Goal: Task Accomplishment & Management: Complete application form

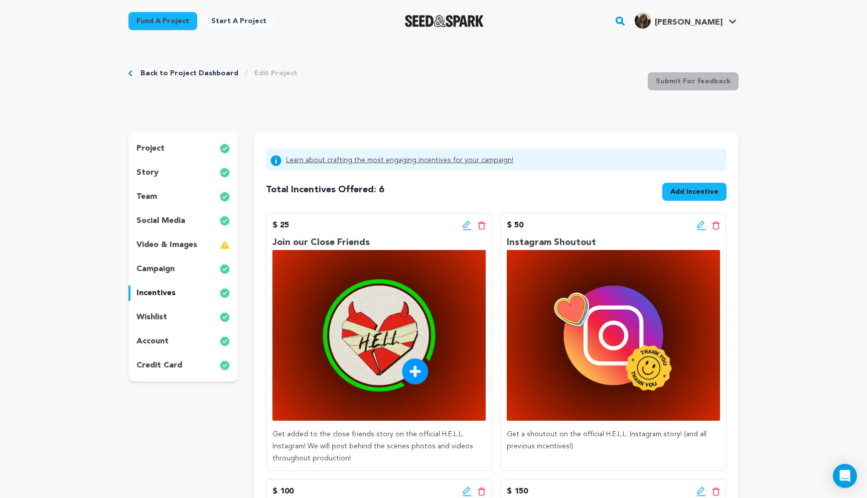
click at [190, 245] on p "video & images" at bounding box center [167, 245] width 61 height 12
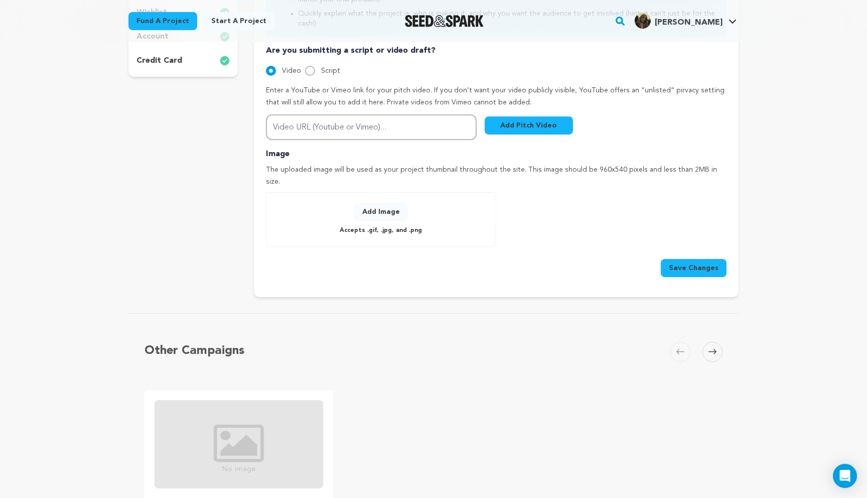
scroll to position [205, 0]
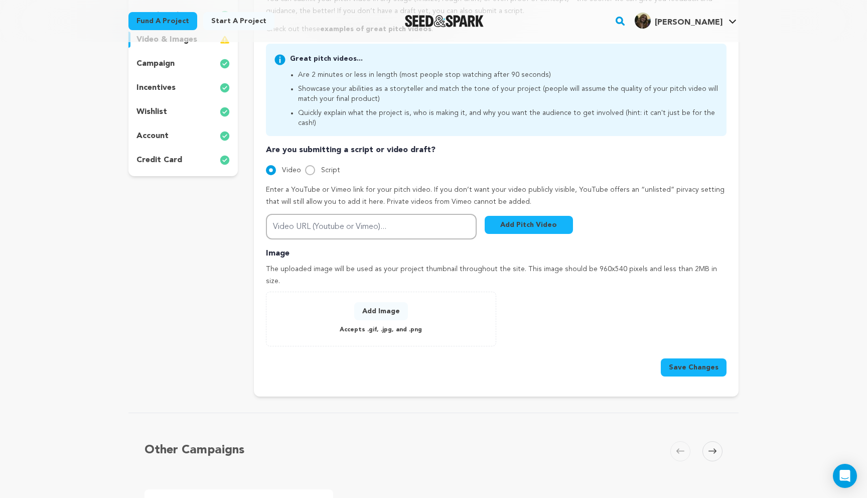
click at [380, 302] on button "Add Image" at bounding box center [381, 311] width 54 height 18
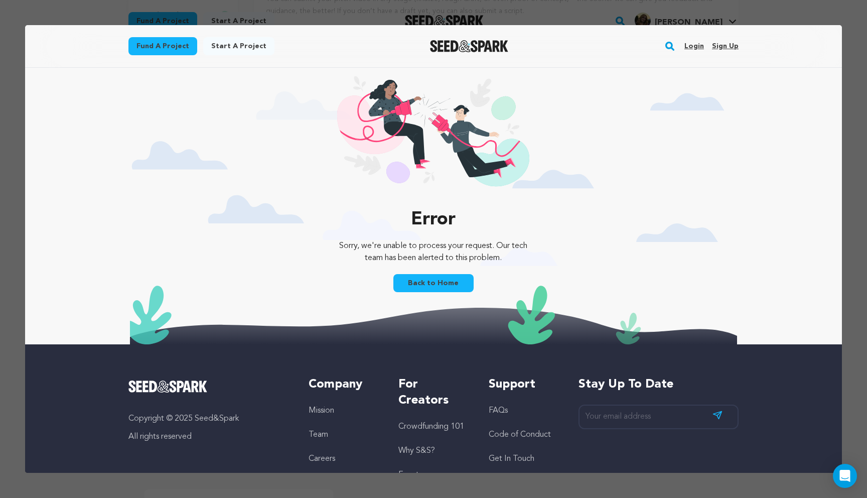
scroll to position [0, 0]
click at [445, 288] on link "Back to Home" at bounding box center [433, 283] width 80 height 18
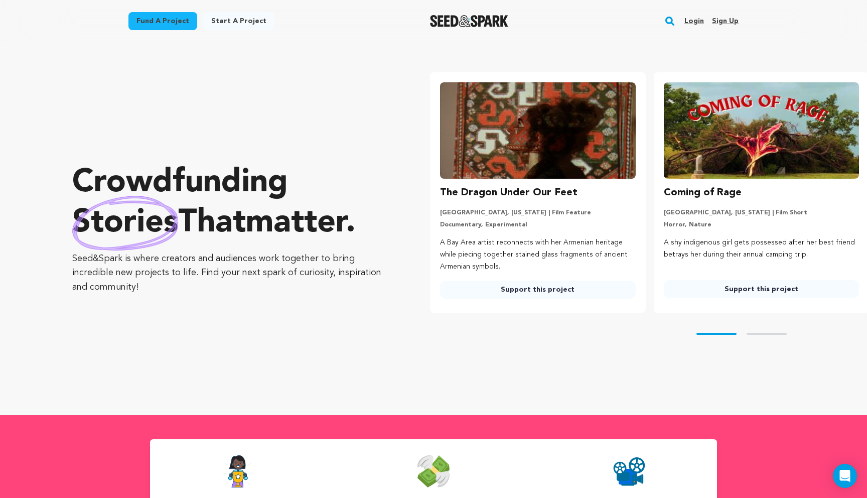
click at [701, 22] on link "Login" at bounding box center [695, 21] width 20 height 16
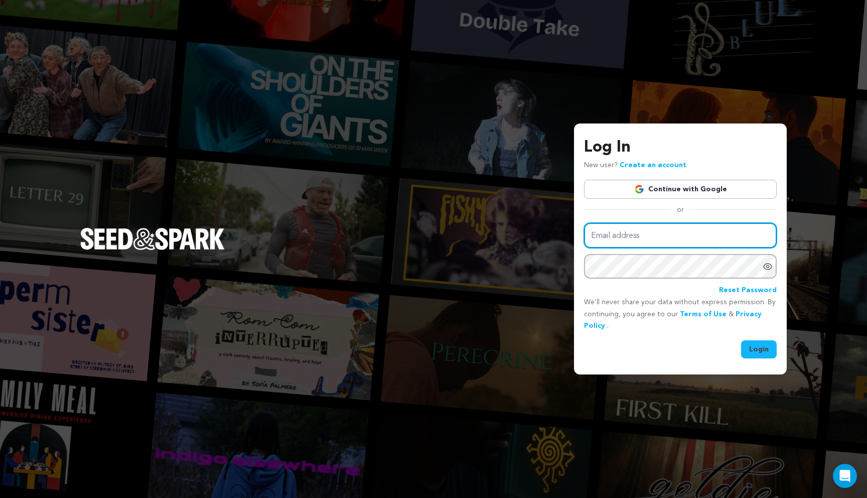
click at [651, 228] on input "Email address" at bounding box center [680, 236] width 193 height 26
type input "linneyeliza@gmail.com"
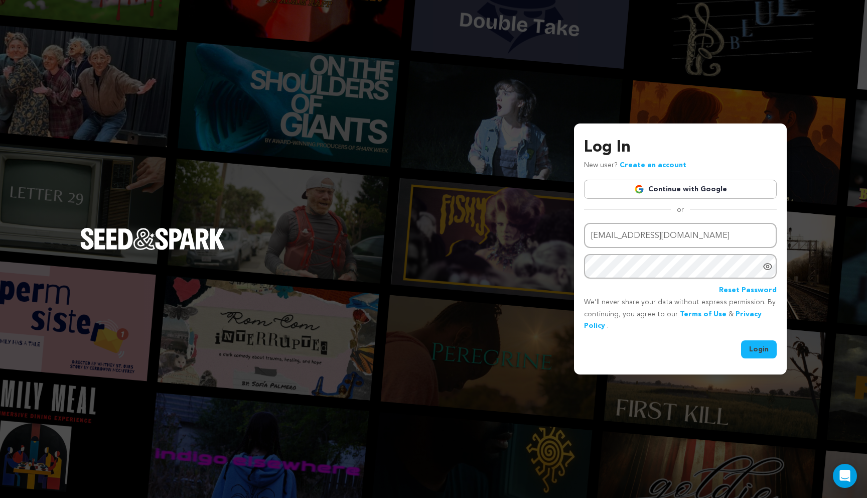
click at [749, 353] on button "Login" at bounding box center [759, 349] width 36 height 18
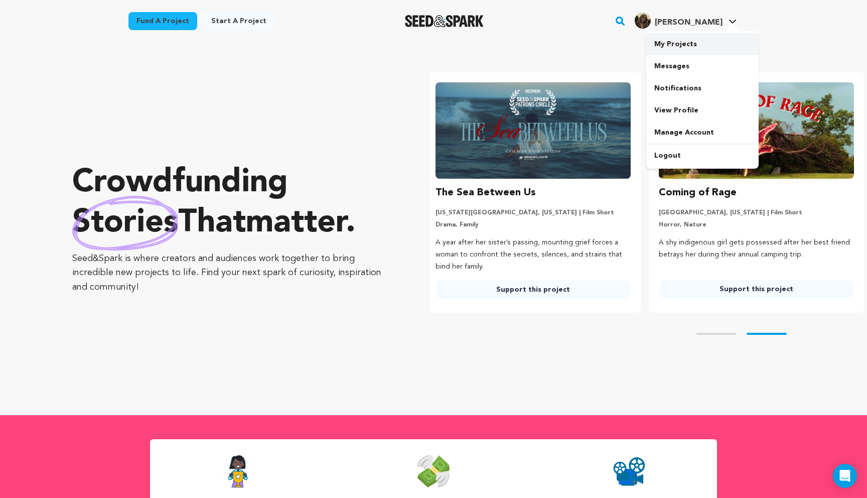
scroll to position [0, 231]
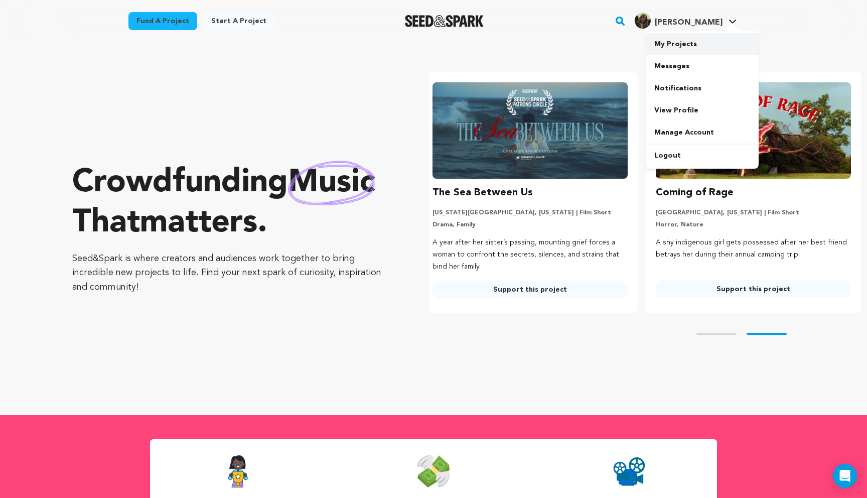
click at [708, 37] on link "My Projects" at bounding box center [702, 44] width 112 height 22
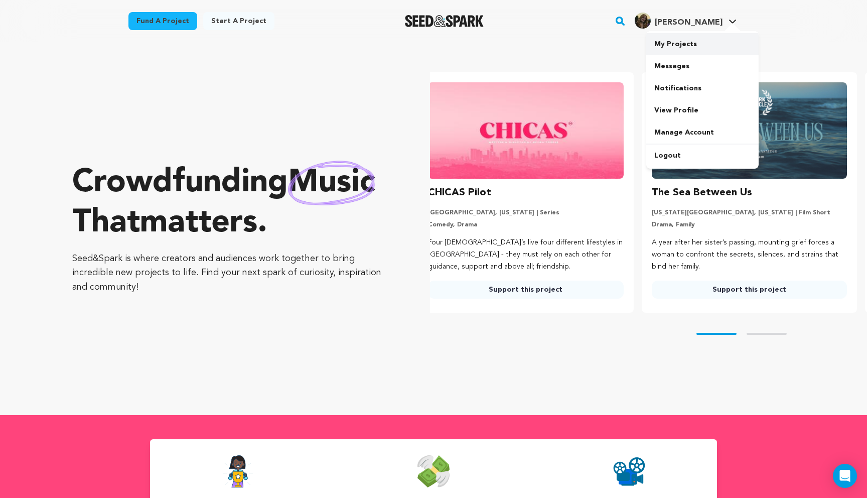
scroll to position [0, 3]
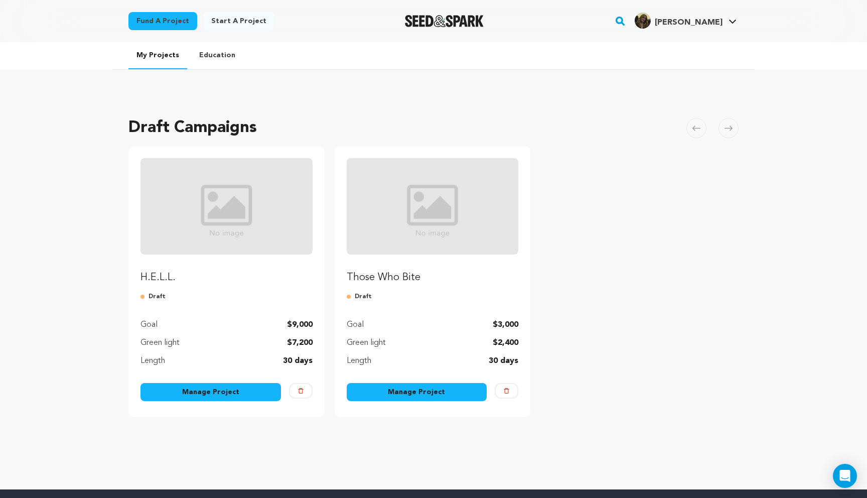
click at [223, 390] on link "Manage Project" at bounding box center [211, 392] width 141 height 18
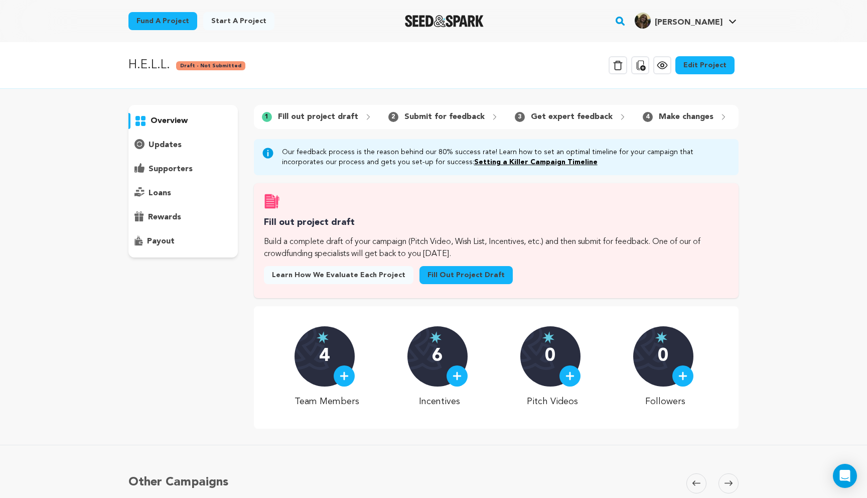
click at [442, 267] on link "Fill out project draft" at bounding box center [466, 275] width 93 height 18
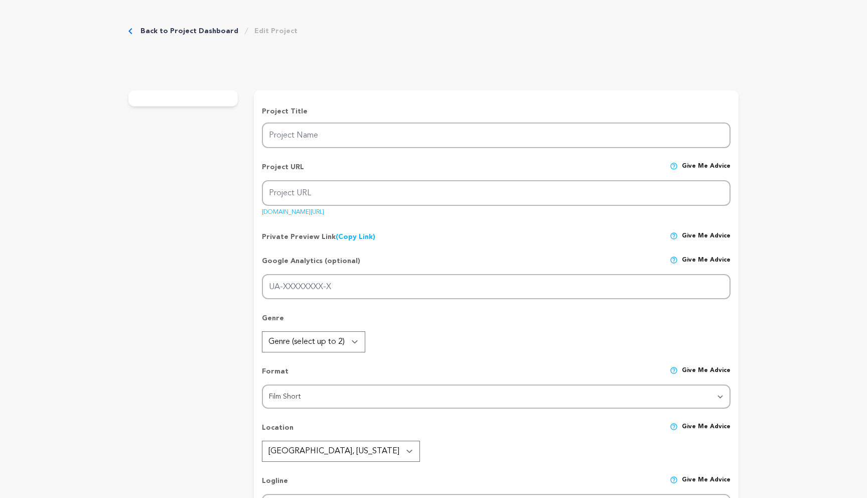
type input "H.E.L.L."
type input "hell"
type input "[PERSON_NAME], a jaded liar, is ambushed by her ex at [MEDICAL_DATA] and must e…"
type textarea "On her 6-month anniversary in H.E.L.L., a [PERSON_NAME], spiritual divorce grou…"
type textarea "H.E.L.L. explores the lies we tell to survive the past we are running from. Gro…"
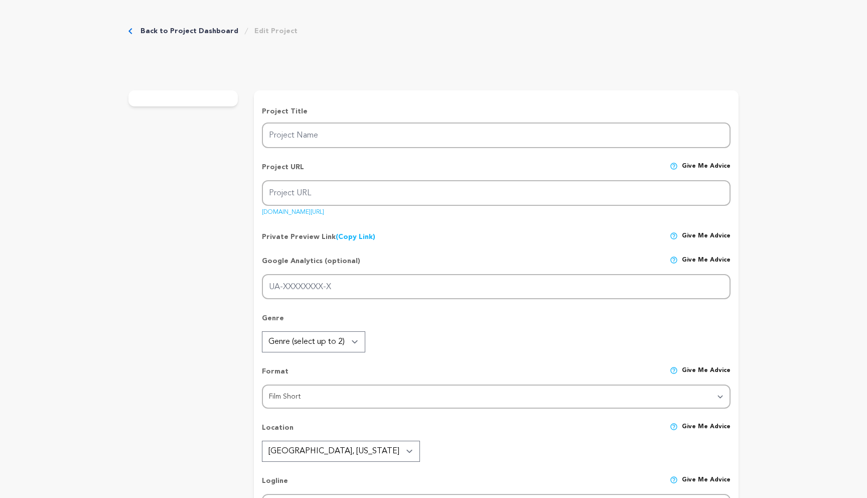
radio input "true"
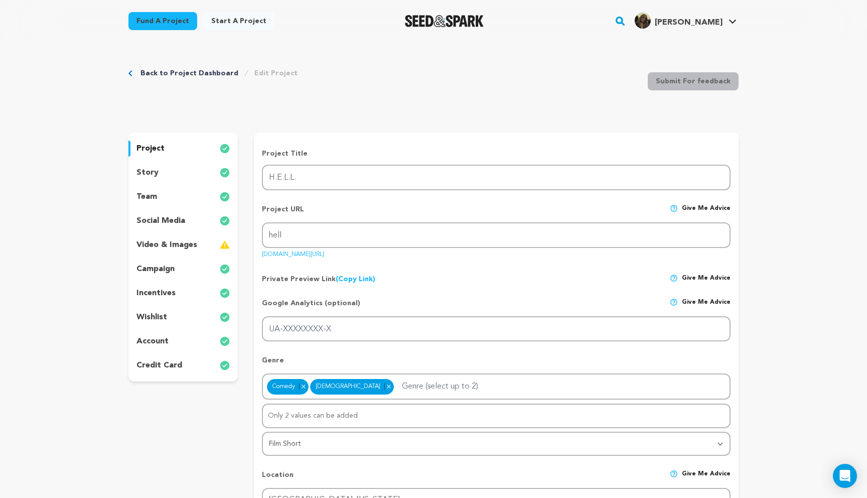
click at [185, 245] on p "video & images" at bounding box center [167, 245] width 61 height 12
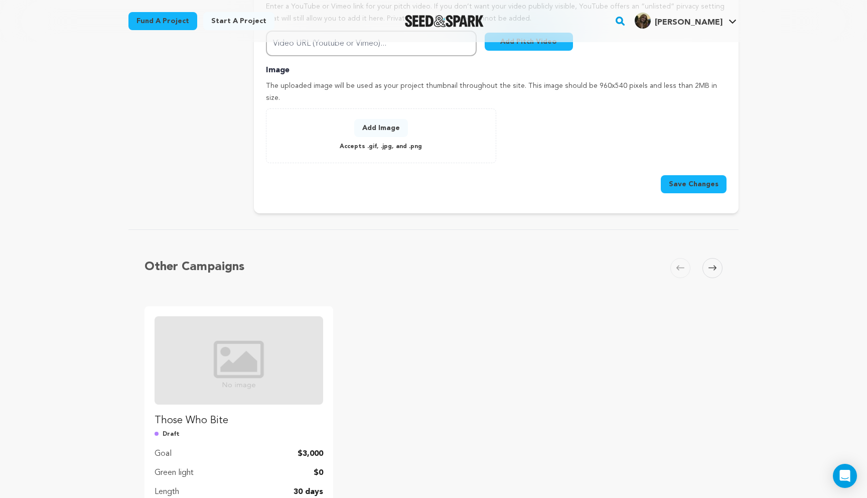
scroll to position [383, 0]
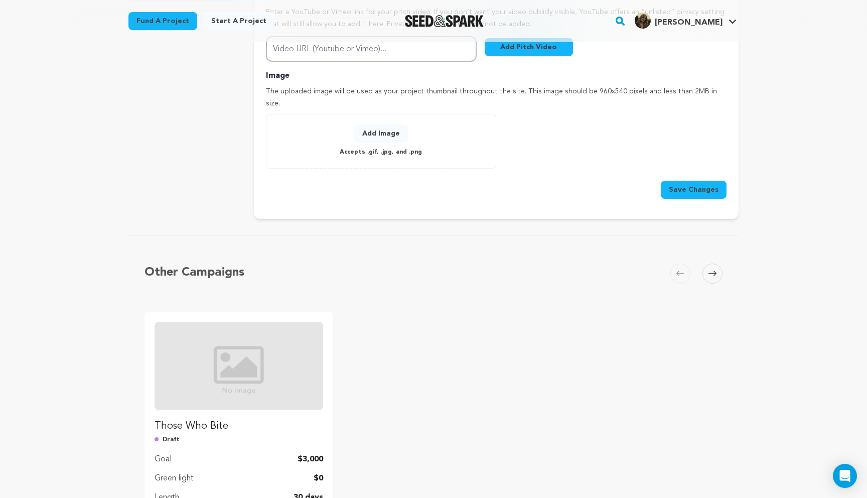
click at [374, 124] on button "Add Image" at bounding box center [381, 133] width 54 height 18
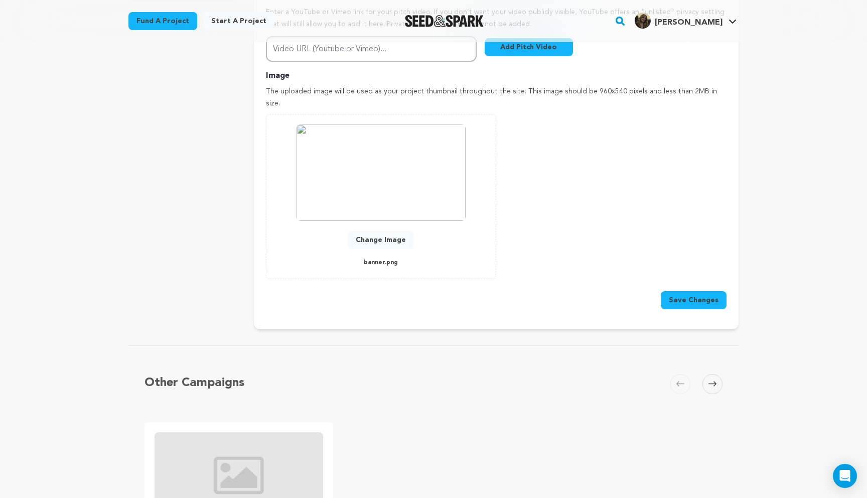
click at [691, 291] on button "Save Changes" at bounding box center [694, 300] width 66 height 18
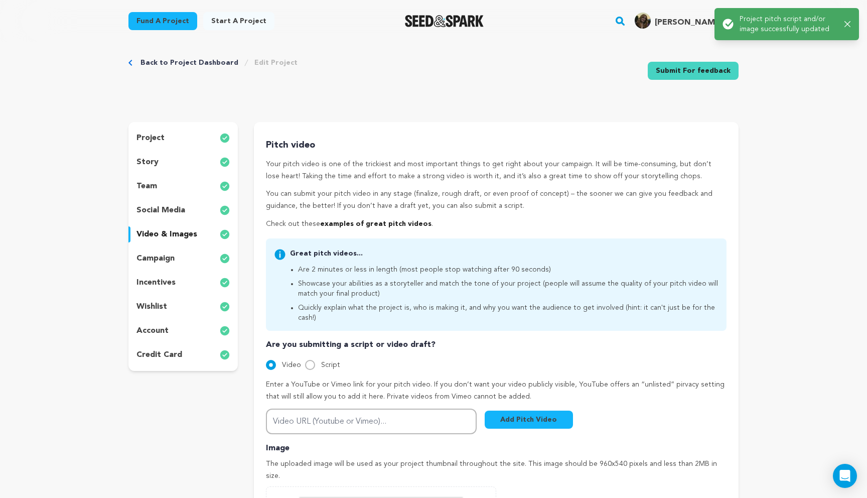
scroll to position [0, 0]
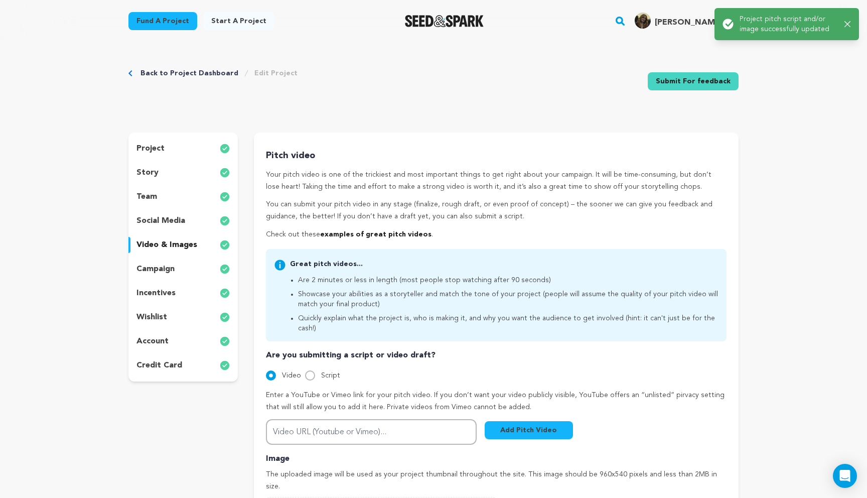
click at [129, 73] on icon "Breadcrumb" at bounding box center [130, 73] width 4 height 6
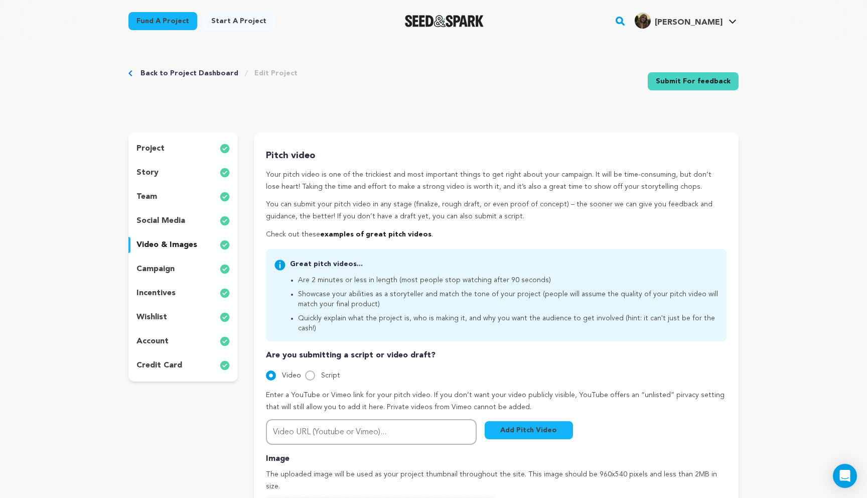
click at [129, 72] on icon "Breadcrumb" at bounding box center [130, 73] width 4 height 6
click at [133, 72] on div "Back to Project Dashboard Edit Project" at bounding box center [212, 73] width 169 height 10
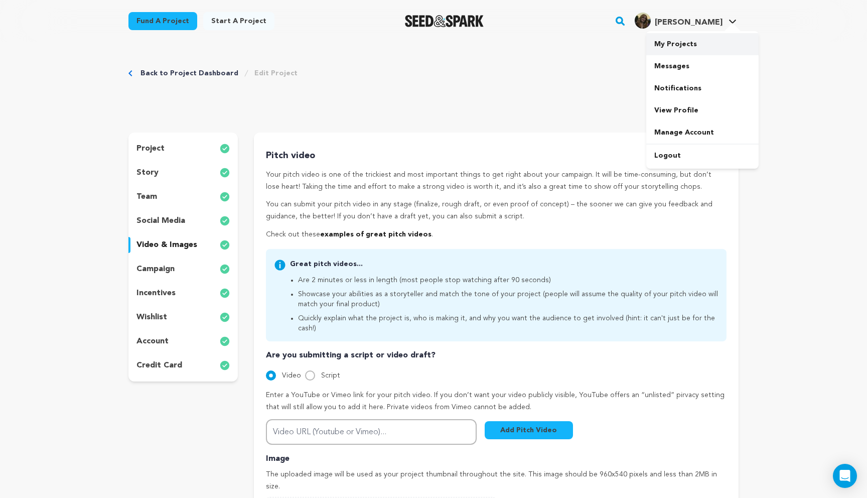
click at [684, 45] on link "My Projects" at bounding box center [702, 44] width 112 height 22
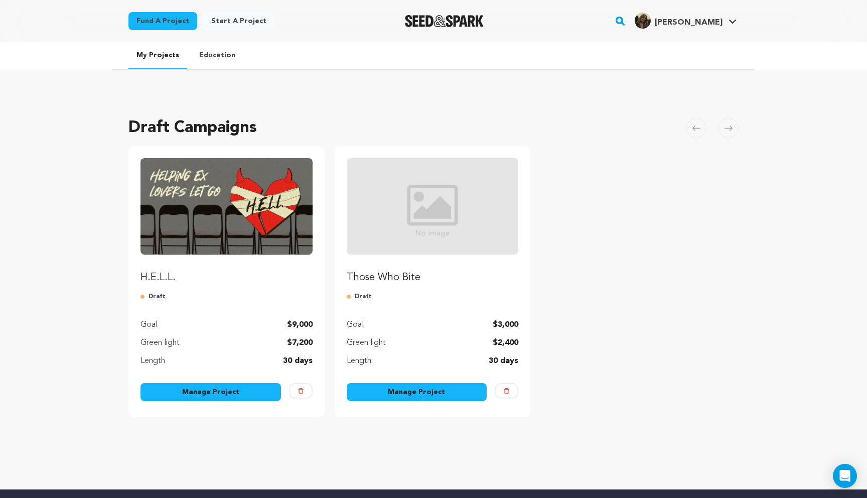
click at [216, 197] on img "Fund H.E.L.L." at bounding box center [227, 206] width 172 height 96
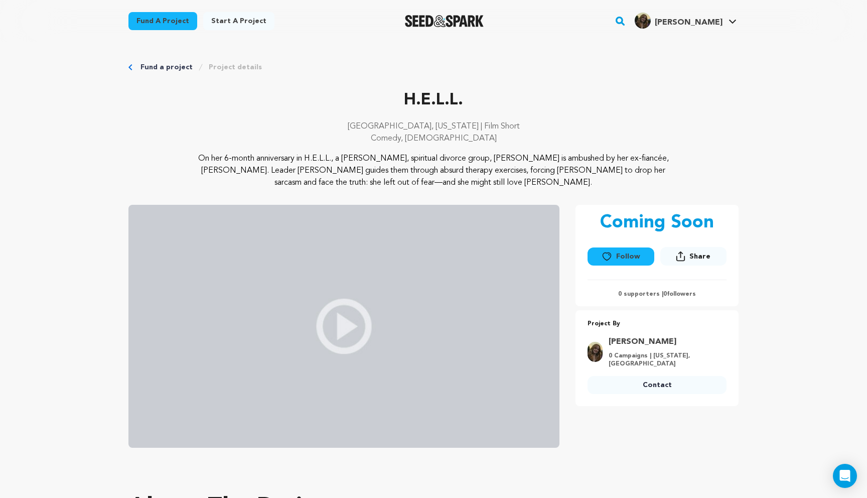
click at [156, 66] on link "Fund a project" at bounding box center [167, 67] width 52 height 10
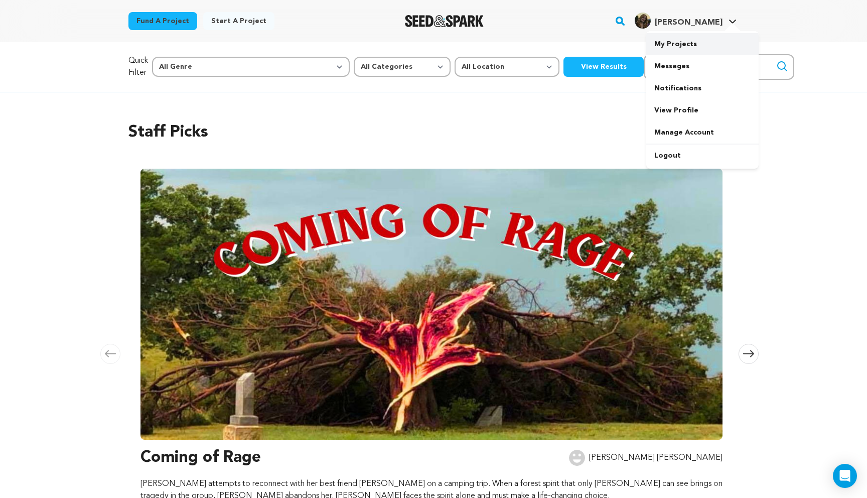
click at [685, 40] on link "My Projects" at bounding box center [702, 44] width 112 height 22
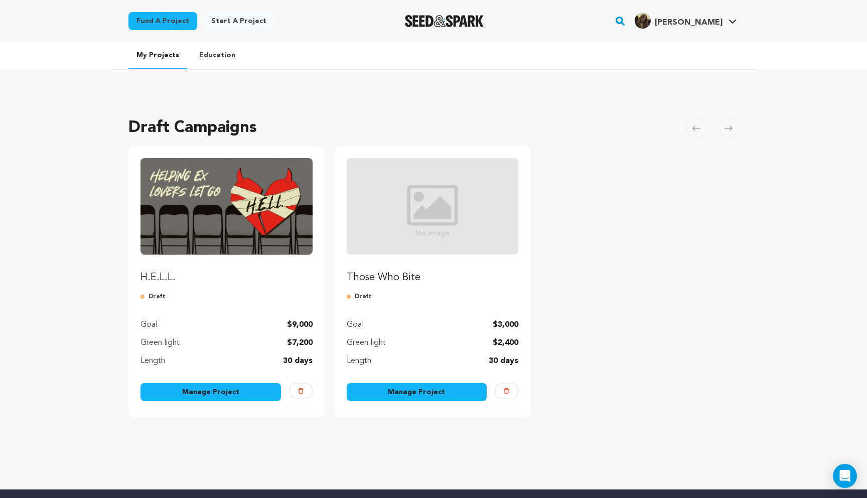
click at [209, 208] on img "Fund H.E.L.L." at bounding box center [227, 206] width 172 height 96
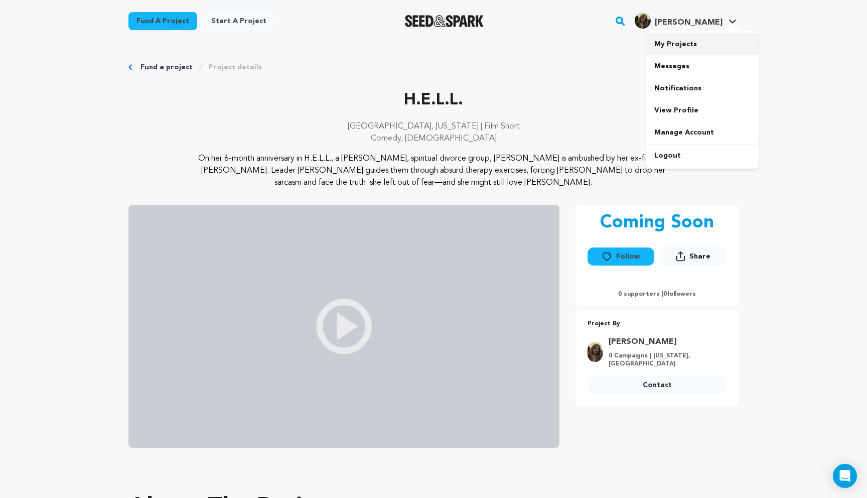
click at [684, 49] on link "My Projects" at bounding box center [702, 44] width 112 height 22
